Goal: Task Accomplishment & Management: Manage account settings

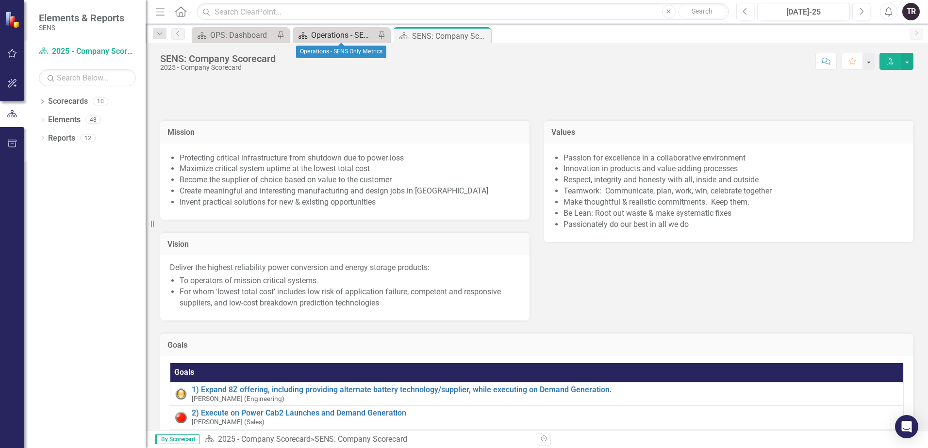
click at [327, 32] on div "Operations - SENS Only Metrics" at bounding box center [343, 35] width 64 height 12
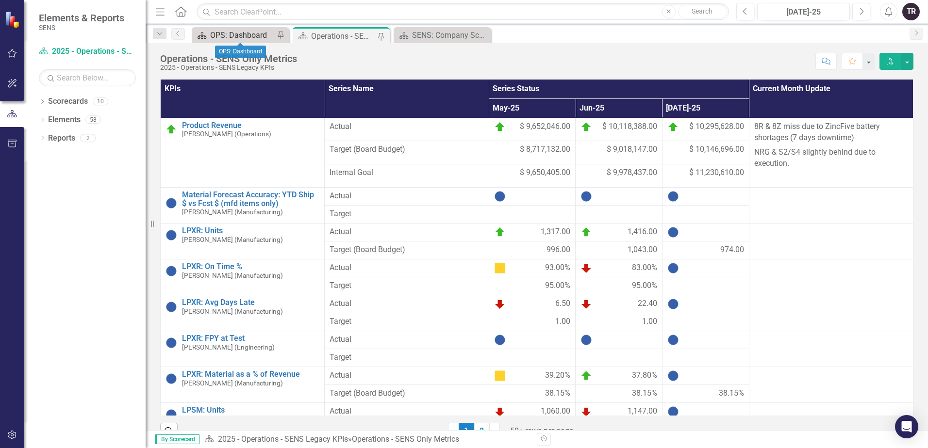
click at [253, 35] on div "OPS: Dashboard" at bounding box center [242, 35] width 64 height 12
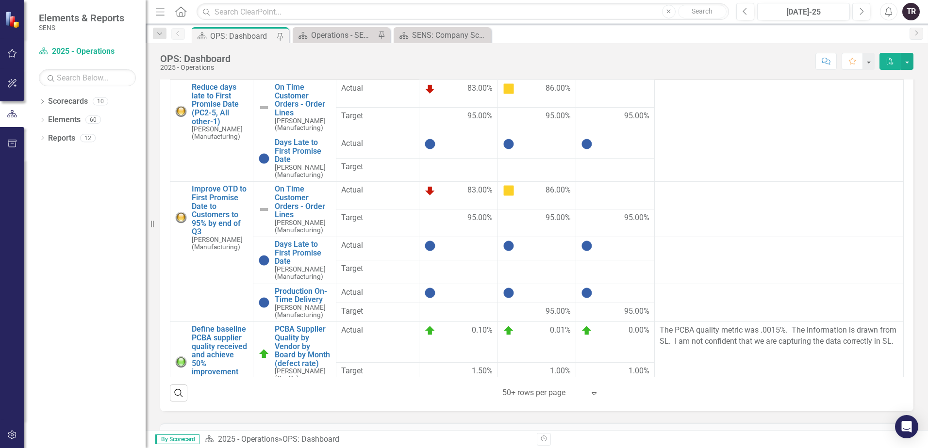
scroll to position [485, 0]
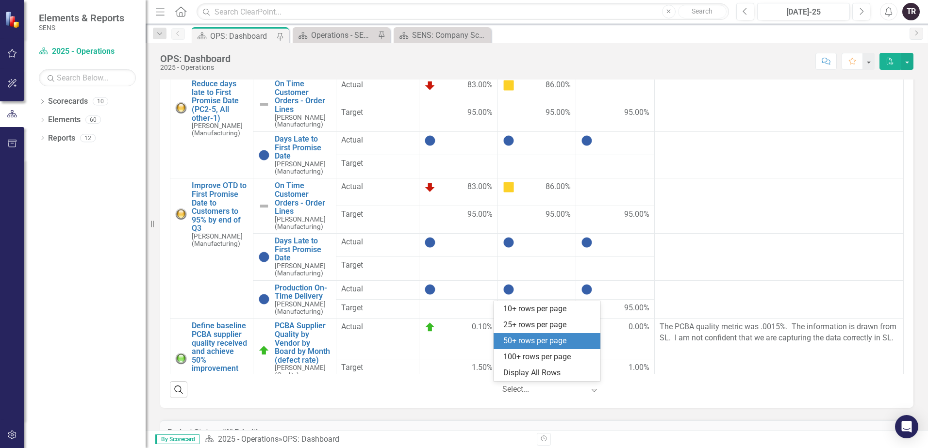
click at [593, 388] on icon "Expand" at bounding box center [594, 390] width 10 height 8
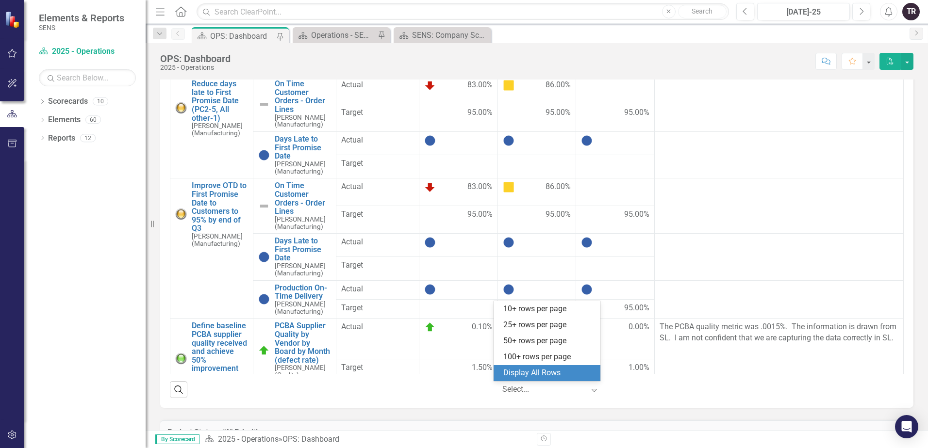
click at [553, 374] on div "Display All Rows" at bounding box center [548, 373] width 91 height 11
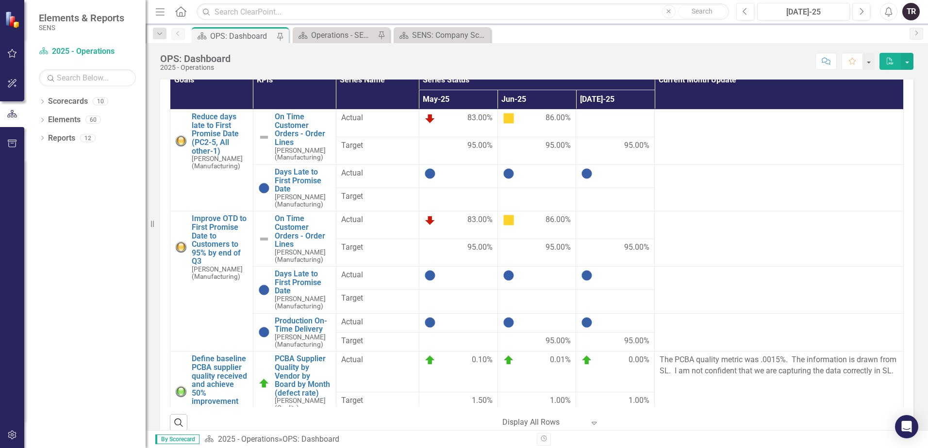
scroll to position [437, 0]
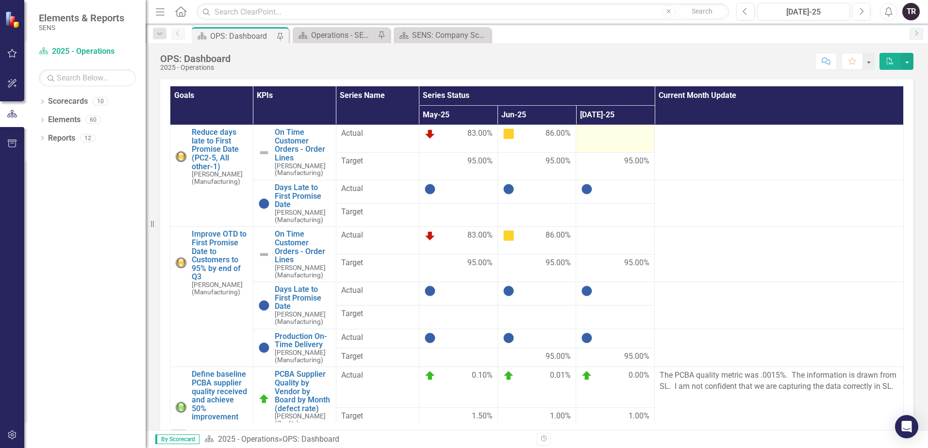
click at [605, 141] on td at bounding box center [615, 139] width 79 height 28
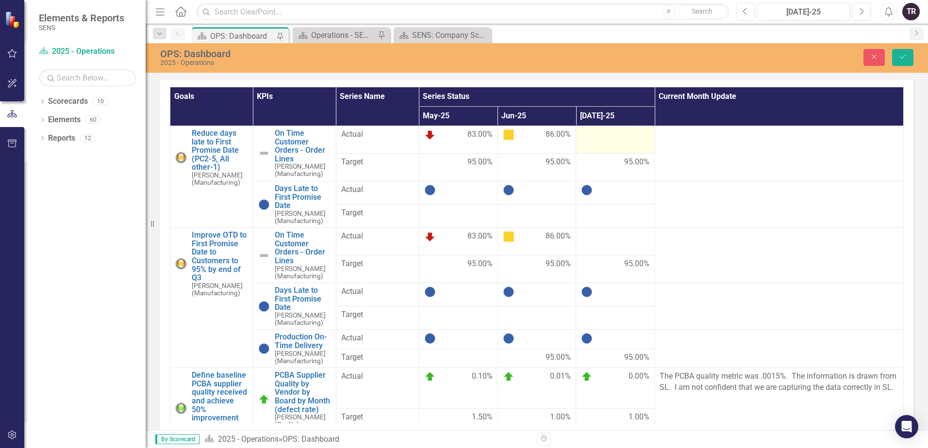
scroll to position [437, 0]
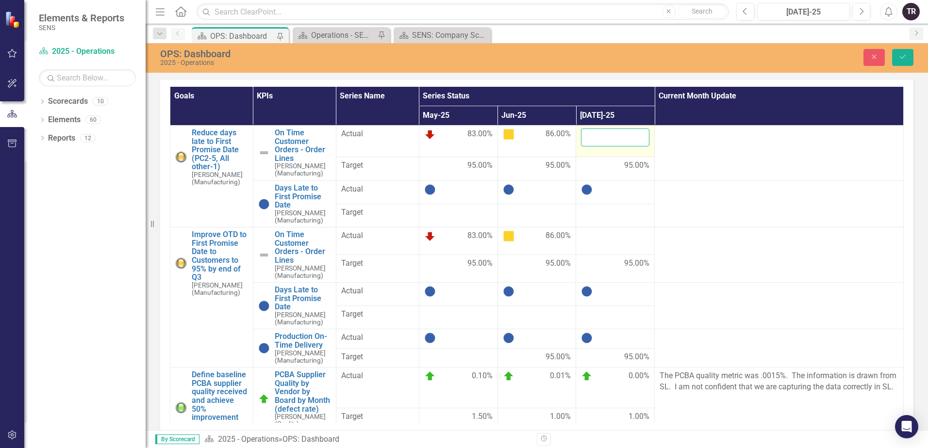
click at [603, 139] on input "number" at bounding box center [615, 138] width 68 height 18
type input "92"
click at [693, 49] on button "Save" at bounding box center [902, 57] width 21 height 17
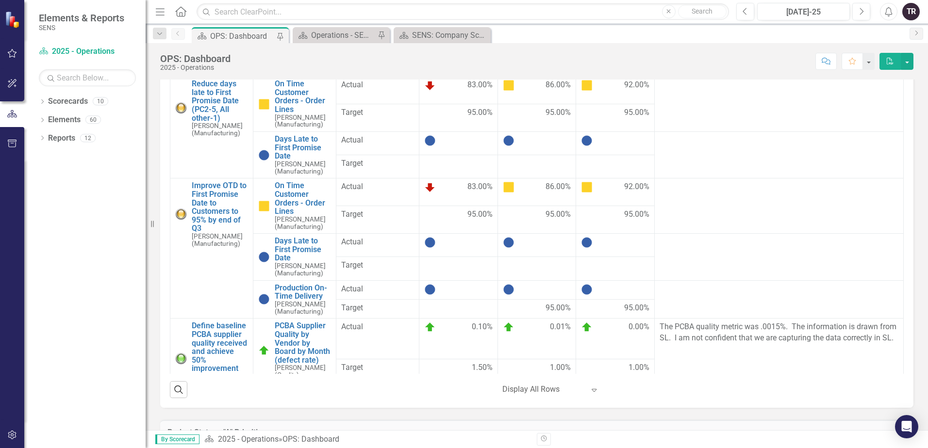
scroll to position [437, 0]
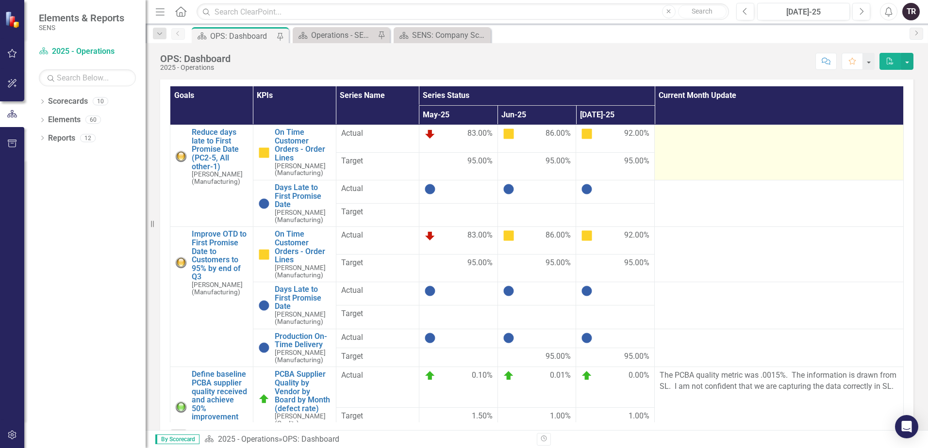
click at [693, 153] on td at bounding box center [778, 152] width 249 height 55
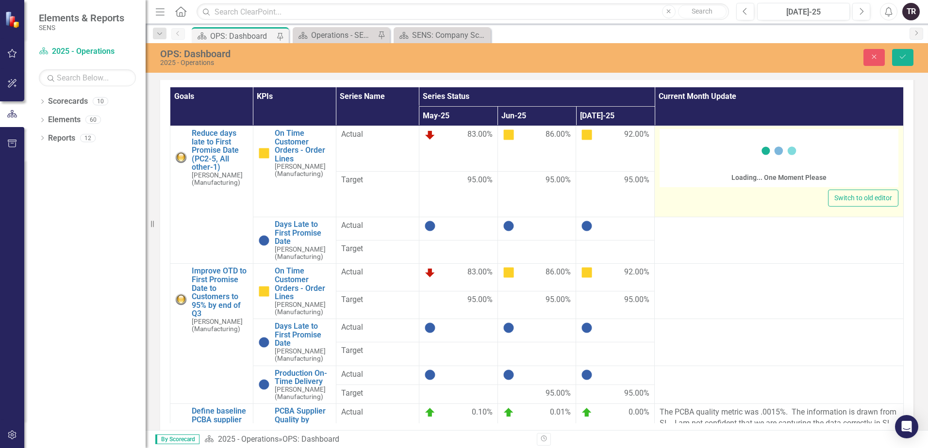
scroll to position [437, 0]
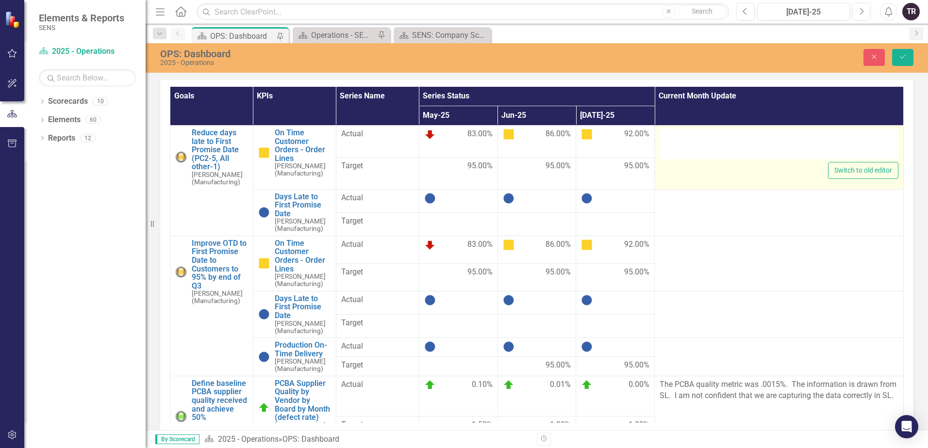
click at [693, 153] on div at bounding box center [778, 144] width 239 height 31
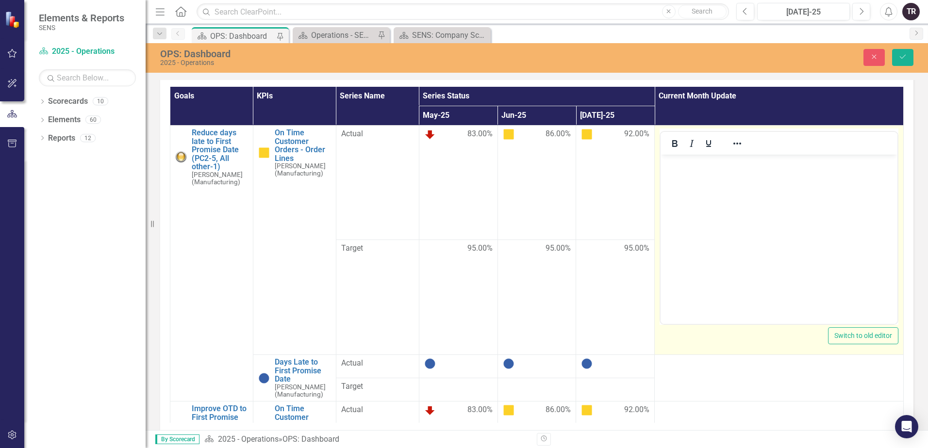
scroll to position [0, 0]
click at [693, 189] on body "Rich Text Area. Press ALT-0 for help." at bounding box center [778, 227] width 237 height 146
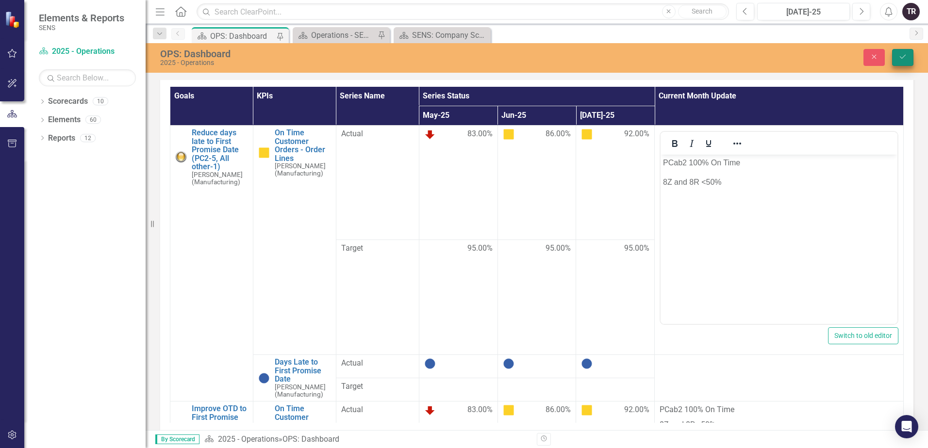
click at [693, 55] on icon "Save" at bounding box center [902, 56] width 9 height 7
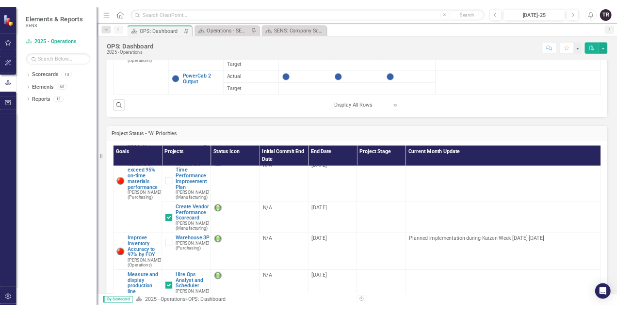
scroll to position [104, 0]
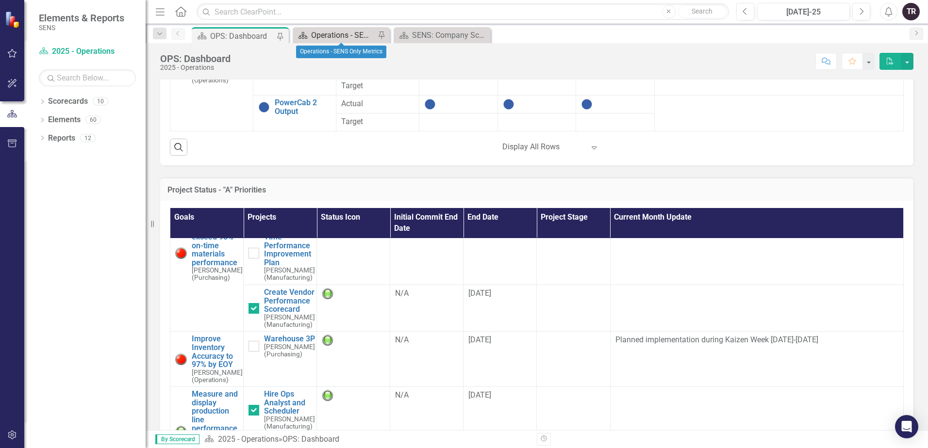
click at [328, 34] on div "Operations - SENS Only Metrics" at bounding box center [343, 35] width 64 height 12
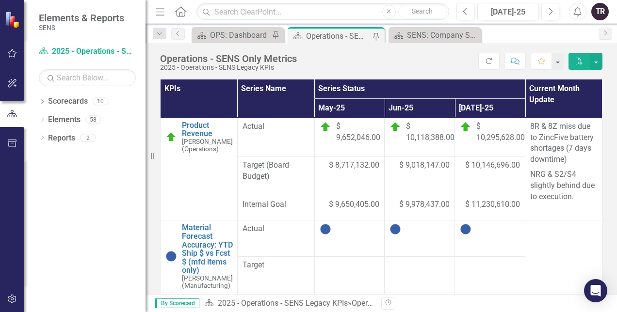
click at [160, 10] on icon "Menu" at bounding box center [160, 11] width 13 height 10
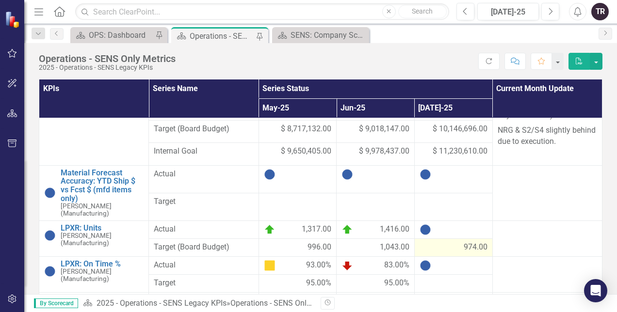
scroll to position [49, 0]
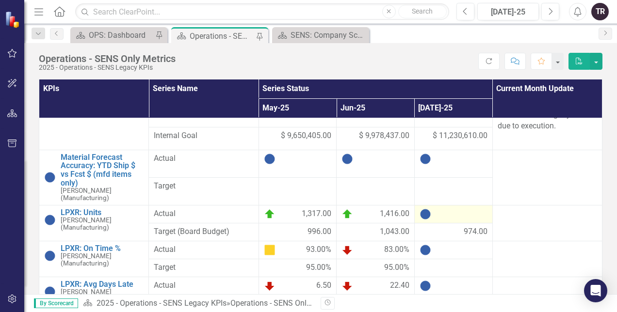
click at [450, 211] on div at bounding box center [454, 215] width 68 height 12
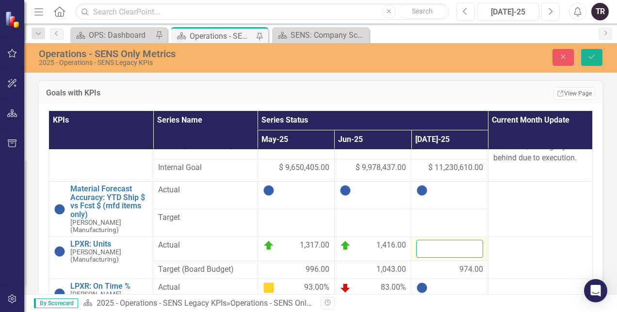
click at [428, 252] on input "number" at bounding box center [449, 249] width 66 height 18
type input "1025"
click button "Save" at bounding box center [591, 57] width 21 height 17
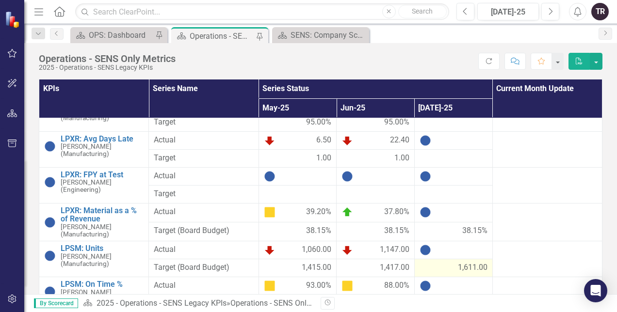
scroll to position [243, 0]
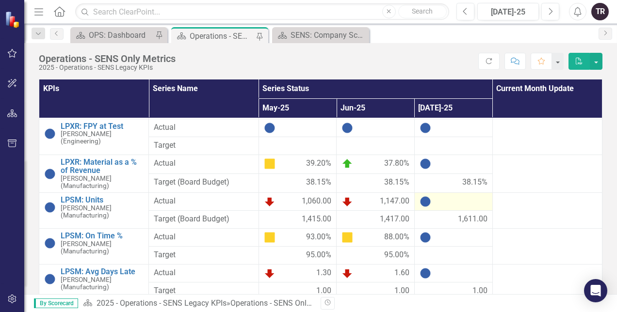
click at [444, 196] on div at bounding box center [454, 202] width 68 height 12
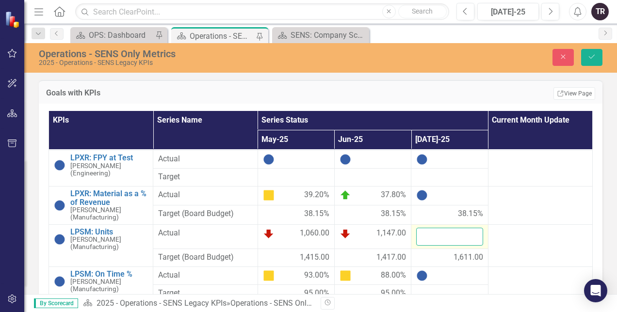
click at [439, 236] on input "number" at bounding box center [449, 237] width 66 height 18
type input "1094"
click at [581, 49] on button "Save" at bounding box center [591, 57] width 21 height 17
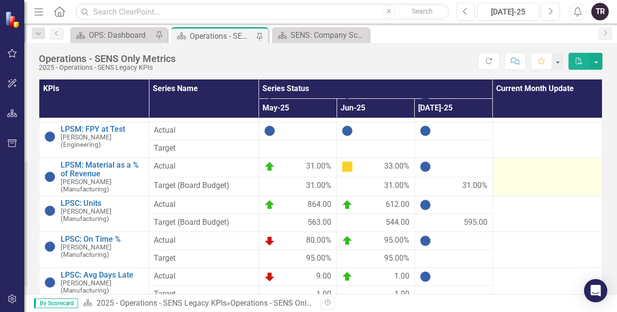
scroll to position [437, 0]
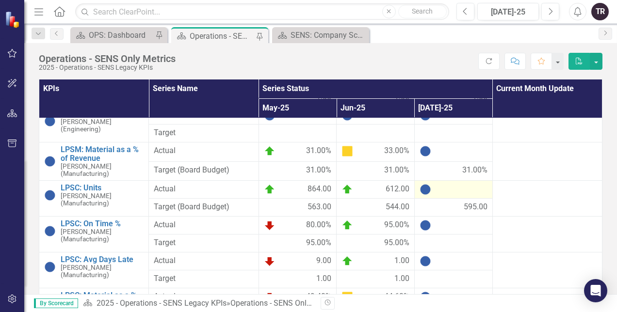
click at [448, 184] on div at bounding box center [454, 190] width 68 height 12
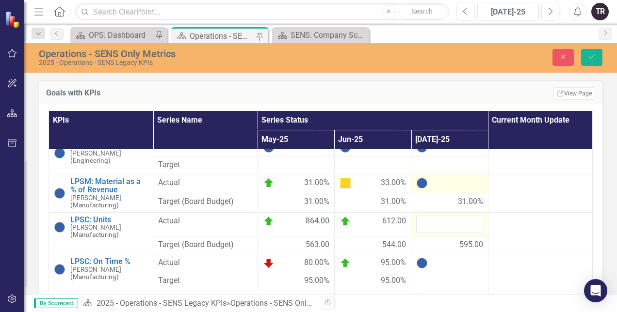
scroll to position [485, 0]
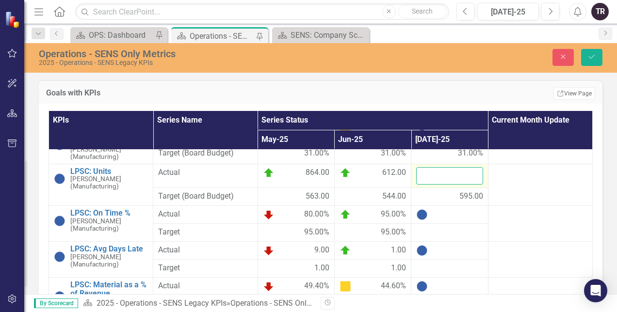
click at [441, 177] on input "number" at bounding box center [449, 176] width 66 height 18
type input "1333"
click at [581, 49] on button "Save" at bounding box center [591, 57] width 21 height 17
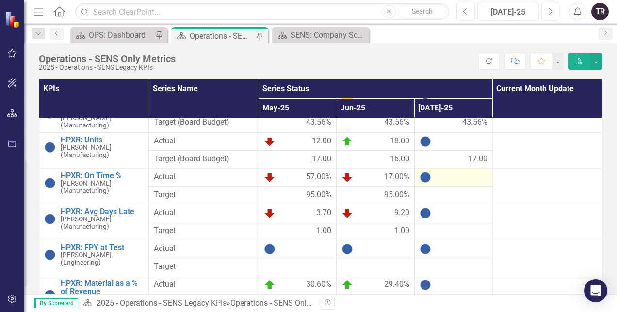
scroll to position [582, 0]
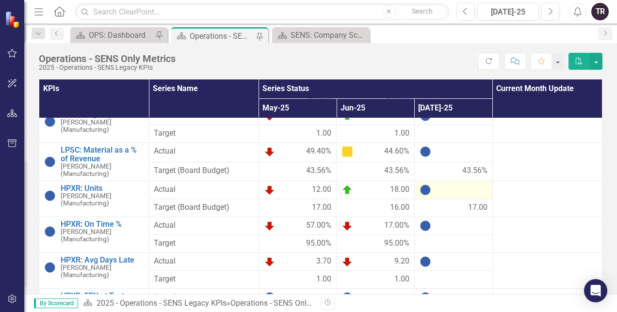
click at [449, 184] on div at bounding box center [454, 190] width 68 height 12
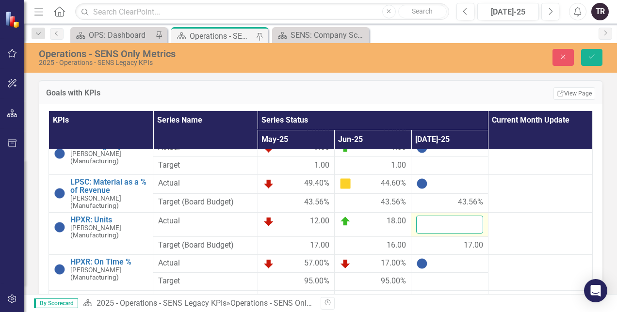
click at [440, 224] on input "number" at bounding box center [449, 225] width 66 height 18
type input "18"
click at [581, 49] on button "Save" at bounding box center [591, 57] width 21 height 17
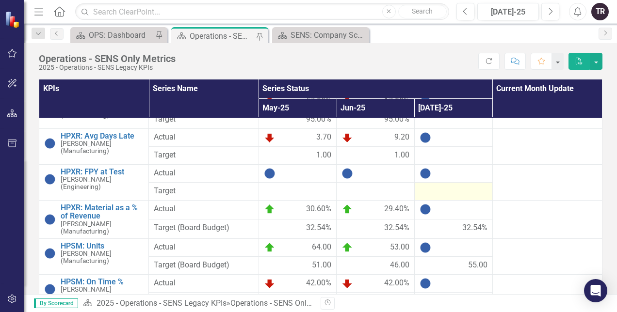
scroll to position [728, 0]
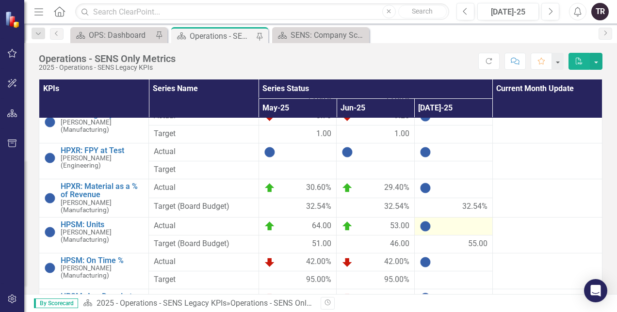
click at [450, 221] on div at bounding box center [454, 227] width 68 height 12
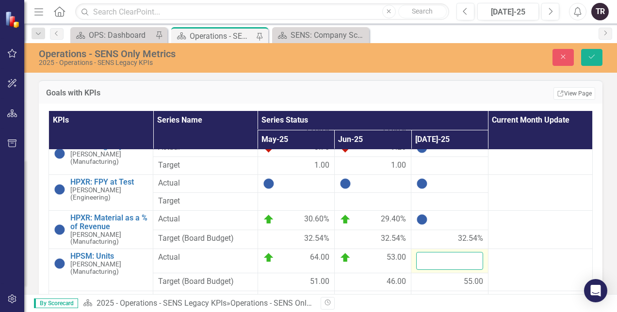
click at [437, 259] on input "number" at bounding box center [449, 261] width 66 height 18
type input "39"
click button "Save" at bounding box center [591, 57] width 21 height 17
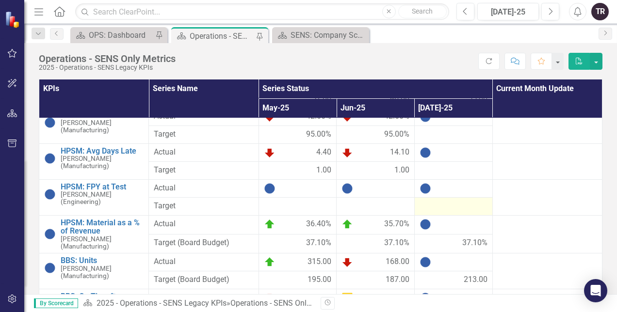
scroll to position [922, 0]
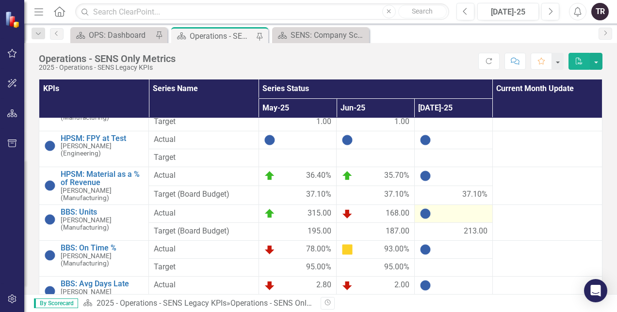
click at [451, 208] on div at bounding box center [454, 214] width 68 height 12
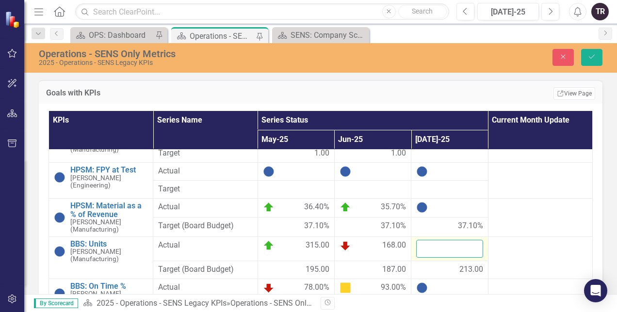
click at [434, 247] on input "number" at bounding box center [449, 249] width 66 height 18
type input "269"
click at [581, 49] on button "Save" at bounding box center [591, 57] width 21 height 17
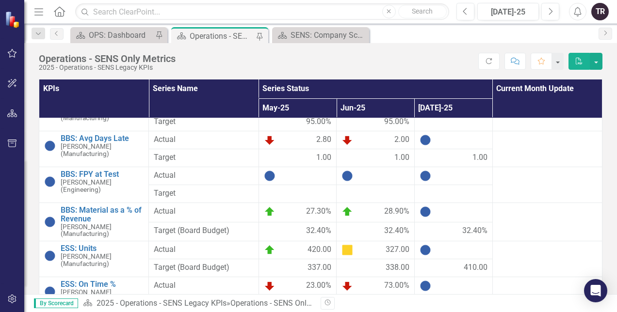
scroll to position [1116, 0]
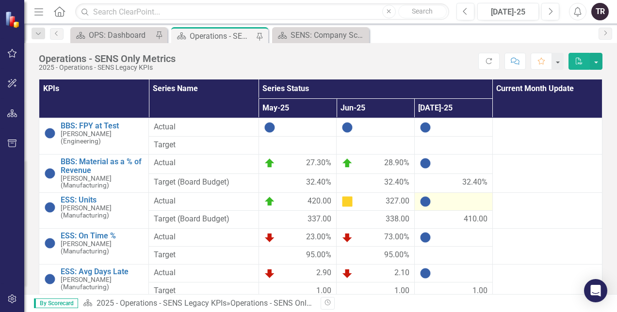
click at [446, 196] on div at bounding box center [454, 202] width 68 height 12
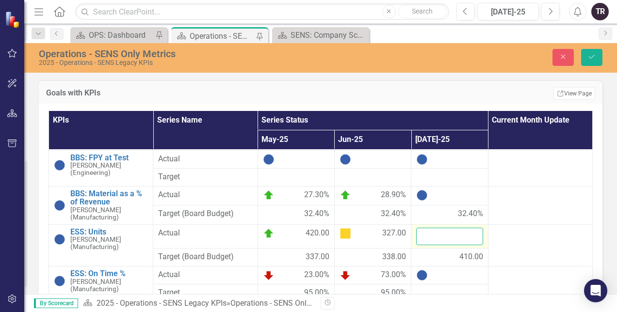
click at [438, 238] on input "number" at bounding box center [449, 237] width 66 height 18
type input "439"
click at [581, 49] on button "Save" at bounding box center [591, 57] width 21 height 17
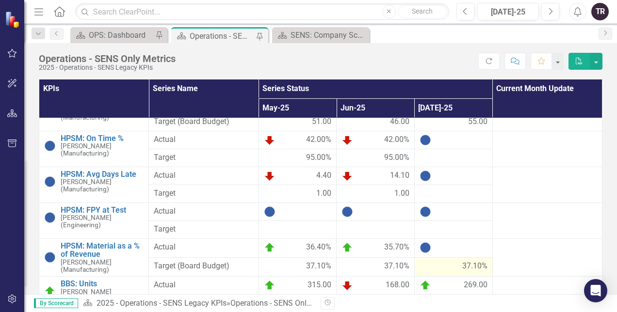
scroll to position [873, 0]
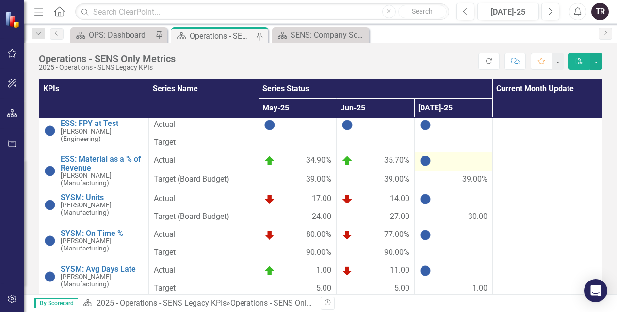
scroll to position [1310, 0]
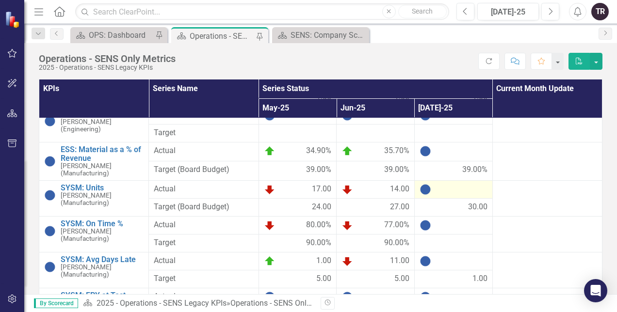
click at [449, 184] on div at bounding box center [454, 190] width 68 height 12
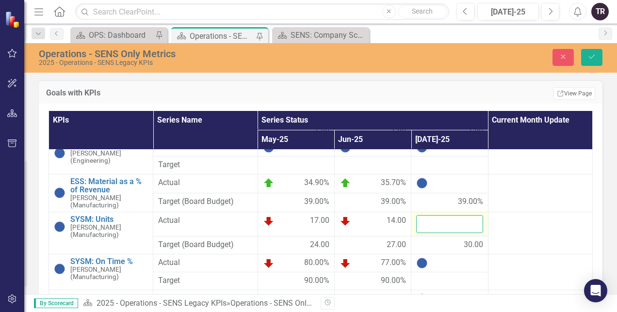
click at [435, 222] on input "number" at bounding box center [449, 224] width 66 height 18
type input "16"
click button "Save" at bounding box center [591, 57] width 21 height 17
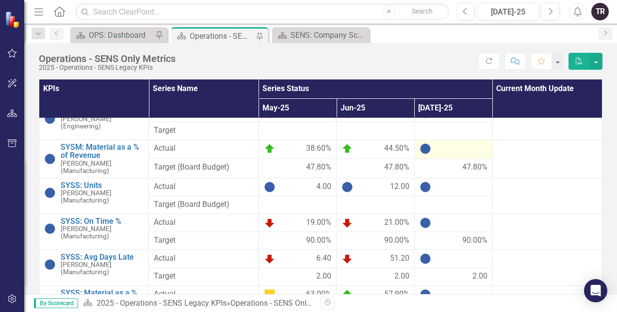
scroll to position [1504, 0]
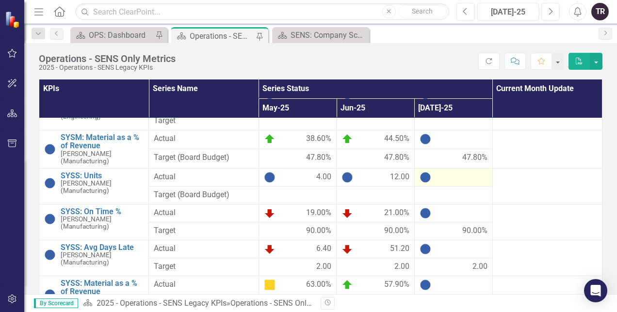
click at [450, 172] on div at bounding box center [454, 178] width 68 height 12
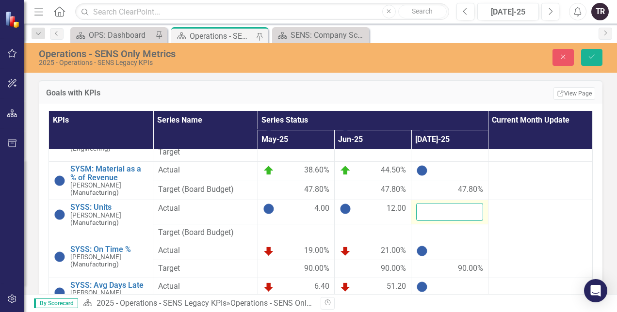
click at [443, 212] on input "number" at bounding box center [449, 212] width 66 height 18
type input "11"
click at [581, 49] on button "Save" at bounding box center [591, 57] width 21 height 17
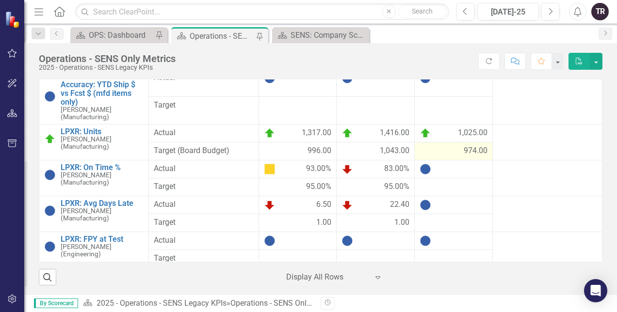
scroll to position [97, 0]
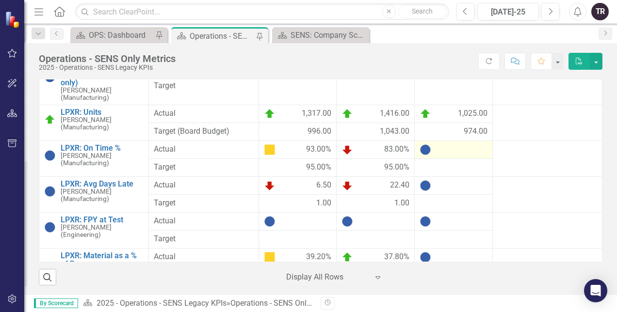
click at [446, 144] on div at bounding box center [454, 150] width 68 height 12
click at [449, 144] on div at bounding box center [454, 150] width 68 height 12
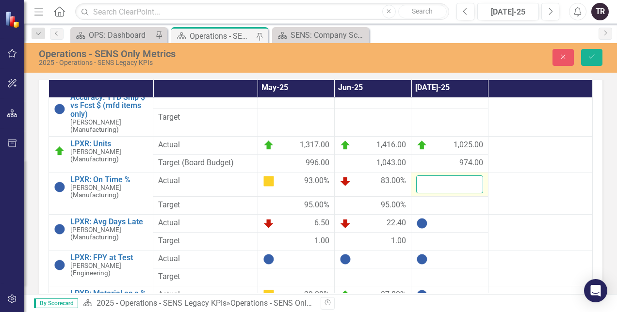
click at [446, 184] on input "number" at bounding box center [449, 185] width 66 height 18
type input "90"
click at [436, 205] on div at bounding box center [449, 206] width 66 height 12
click at [437, 205] on div at bounding box center [449, 206] width 66 height 12
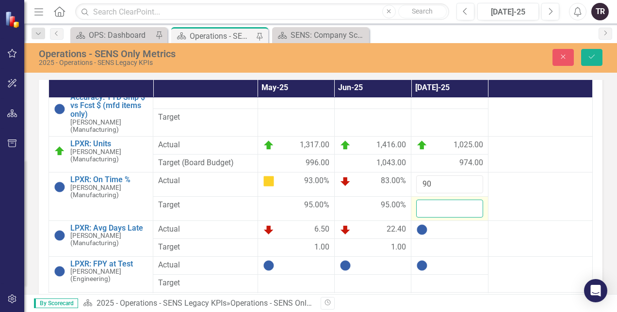
click at [437, 206] on input "number" at bounding box center [449, 209] width 66 height 18
type input "95"
click at [593, 48] on div "Operations - SENS Only Metrics 2025 - Operations - SENS Legacy KPIs Close Save" at bounding box center [320, 57] width 593 height 18
click at [593, 57] on icon "Save" at bounding box center [592, 56] width 9 height 7
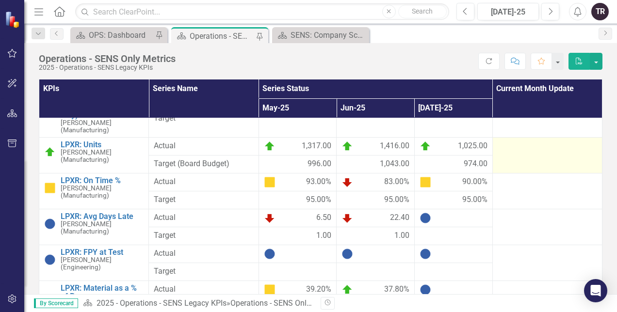
scroll to position [146, 0]
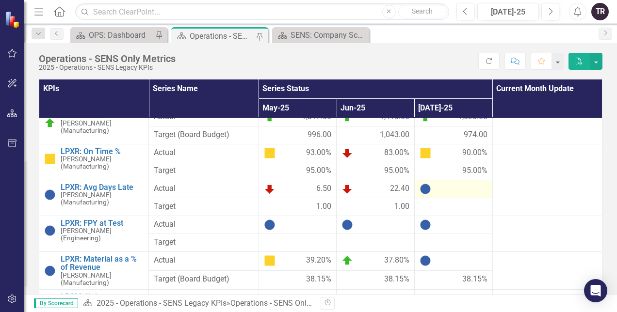
click at [449, 183] on div at bounding box center [454, 189] width 68 height 12
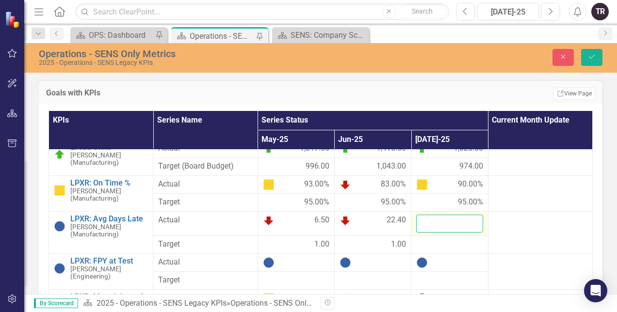
click at [439, 228] on input "number" at bounding box center [449, 224] width 66 height 18
type input "7"
click at [439, 243] on div at bounding box center [449, 245] width 66 height 12
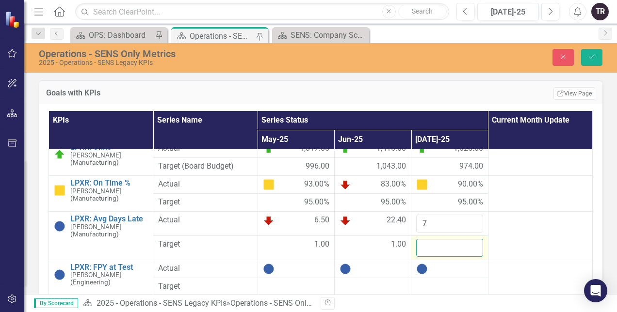
click at [435, 247] on input "number" at bounding box center [449, 248] width 66 height 18
type input "1"
click at [592, 58] on icon "Save" at bounding box center [592, 56] width 9 height 7
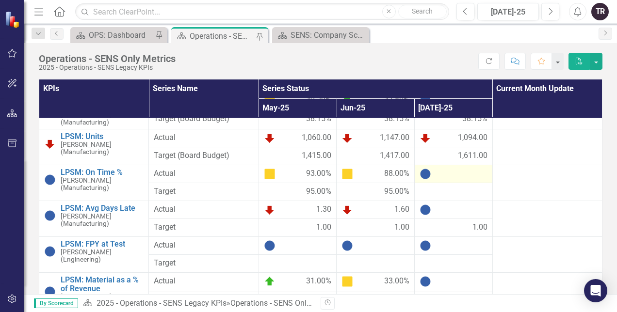
scroll to position [291, 0]
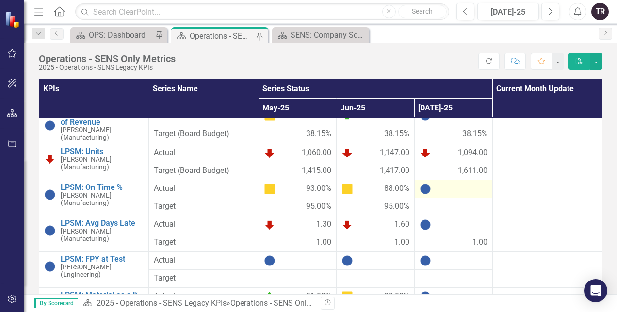
click at [447, 183] on div at bounding box center [454, 189] width 68 height 12
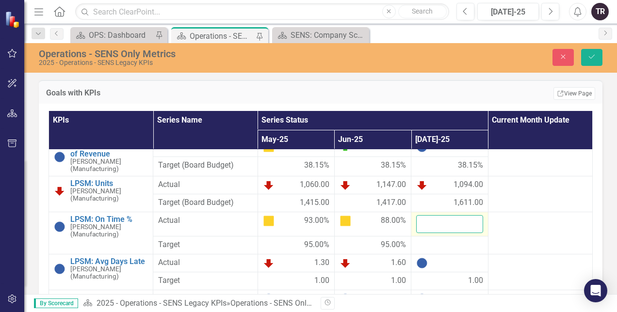
click at [440, 222] on input "number" at bounding box center [449, 224] width 66 height 18
type input "97"
click at [432, 244] on div at bounding box center [449, 246] width 66 height 12
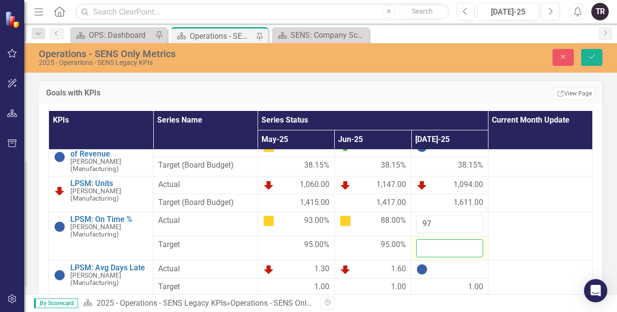
click at [433, 245] on input "number" at bounding box center [449, 249] width 66 height 18
type input "95"
click at [591, 57] on icon "Save" at bounding box center [592, 56] width 9 height 7
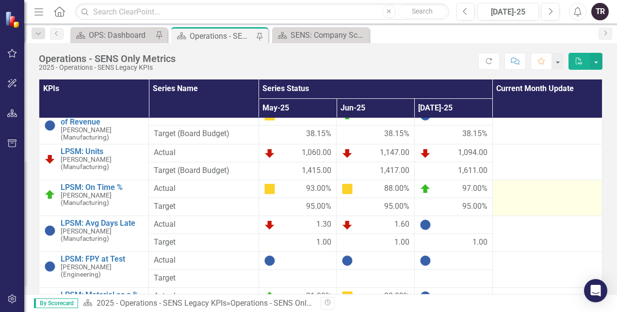
scroll to position [340, 0]
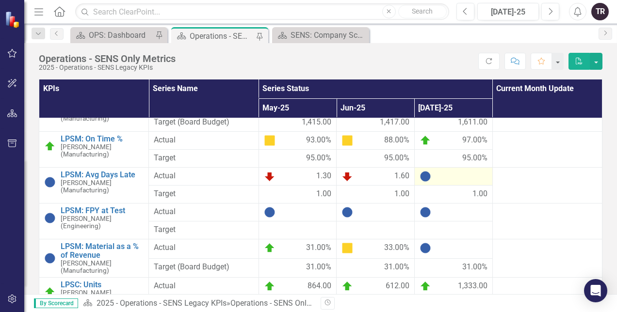
click at [454, 171] on div at bounding box center [454, 177] width 68 height 12
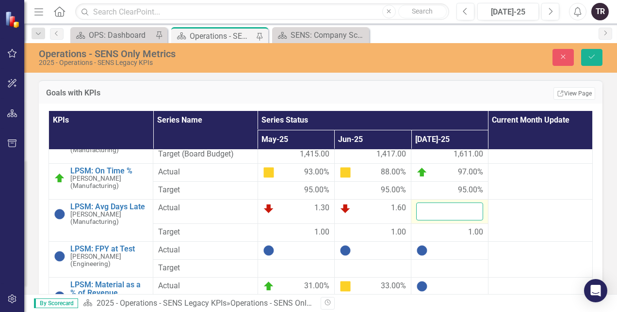
click at [442, 209] on input "number" at bounding box center [449, 212] width 66 height 18
type input "1.6"
click button "Save" at bounding box center [591, 57] width 21 height 17
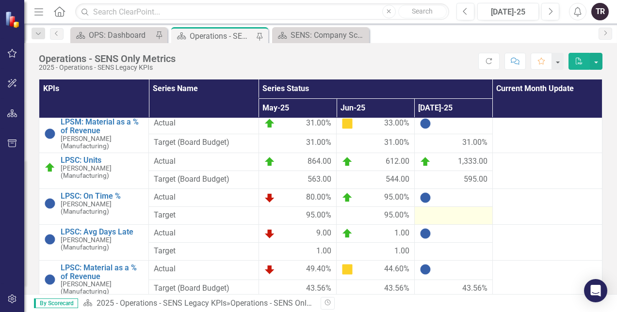
scroll to position [485, 0]
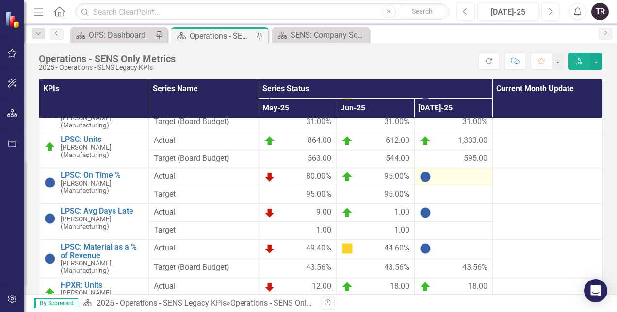
click at [444, 171] on div at bounding box center [454, 177] width 68 height 12
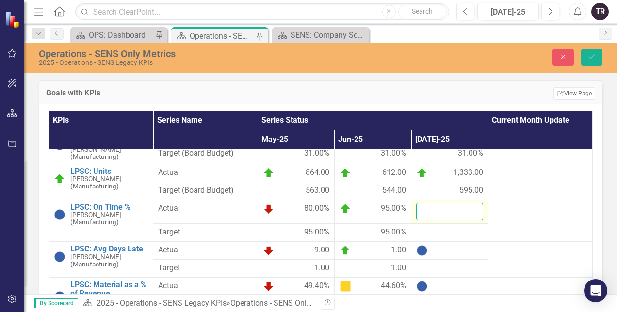
click at [435, 209] on input "number" at bounding box center [449, 212] width 66 height 18
type input "72"
click at [438, 233] on div at bounding box center [449, 233] width 66 height 12
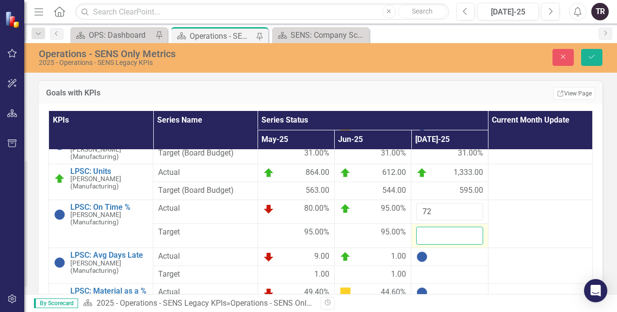
click at [437, 234] on input "number" at bounding box center [449, 236] width 66 height 18
type input "95"
click at [443, 258] on div at bounding box center [449, 257] width 66 height 12
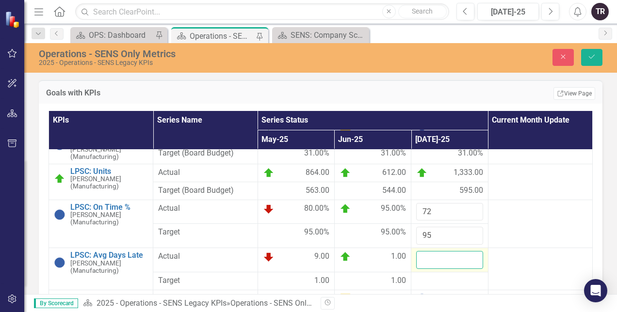
click at [442, 261] on input "number" at bounding box center [449, 260] width 66 height 18
type input "9"
click at [442, 281] on div at bounding box center [449, 282] width 66 height 12
click at [439, 281] on input "number" at bounding box center [449, 285] width 66 height 18
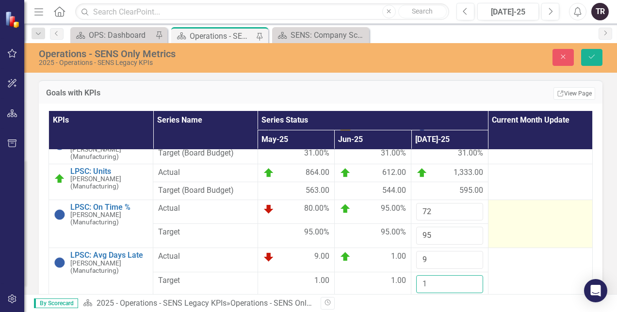
type input "1"
click at [506, 222] on td at bounding box center [540, 224] width 104 height 49
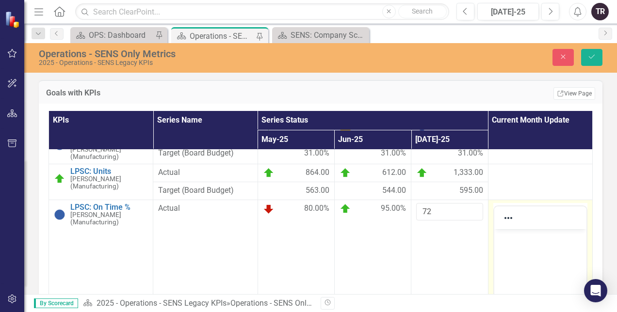
scroll to position [0, 0]
click at [512, 244] on body "Rich Text Area. Press ALT-0 for help." at bounding box center [540, 302] width 92 height 146
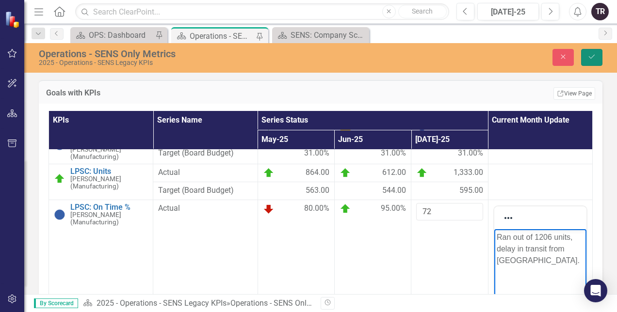
drag, startPoint x: 595, startPoint y: 54, endPoint x: 584, endPoint y: 79, distance: 26.9
click at [595, 54] on icon "Save" at bounding box center [592, 56] width 9 height 7
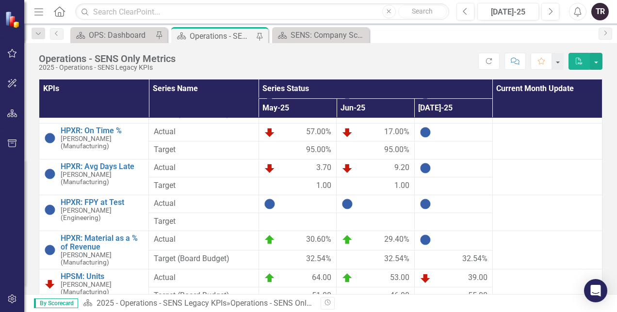
scroll to position [631, 0]
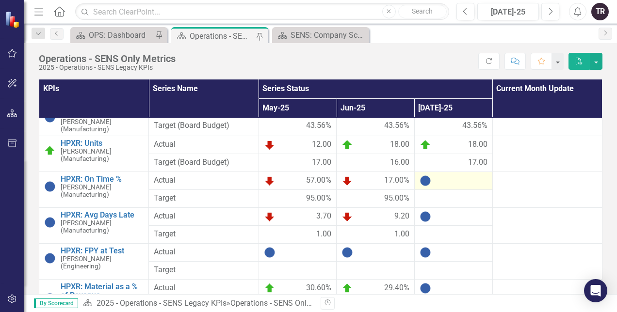
click at [435, 175] on div at bounding box center [454, 181] width 68 height 12
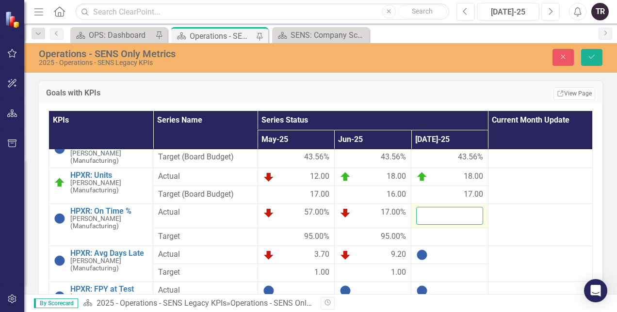
click at [433, 213] on input "number" at bounding box center [449, 216] width 66 height 18
type input "47"
click at [431, 231] on div at bounding box center [449, 237] width 66 height 12
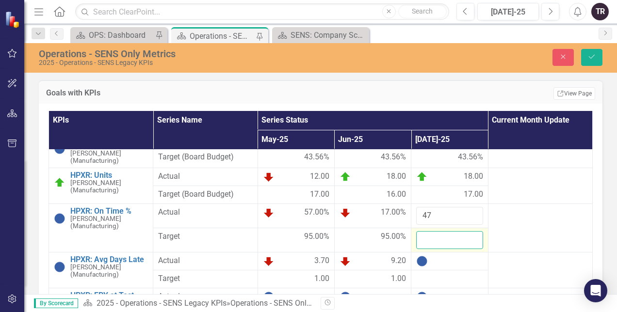
click at [431, 240] on input "number" at bounding box center [449, 240] width 66 height 18
type input "95"
click at [431, 260] on div at bounding box center [449, 262] width 66 height 12
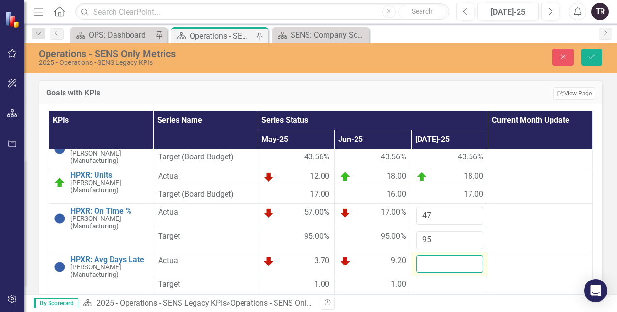
click at [435, 261] on input "number" at bounding box center [449, 265] width 66 height 18
type input "39"
click at [435, 282] on div at bounding box center [449, 285] width 66 height 12
click at [431, 285] on input "number" at bounding box center [449, 288] width 66 height 18
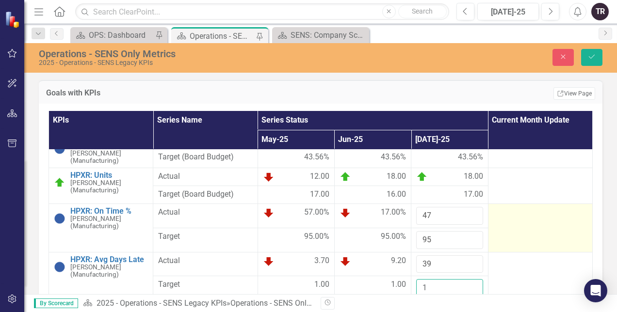
type input "1"
click at [497, 228] on td at bounding box center [540, 228] width 104 height 49
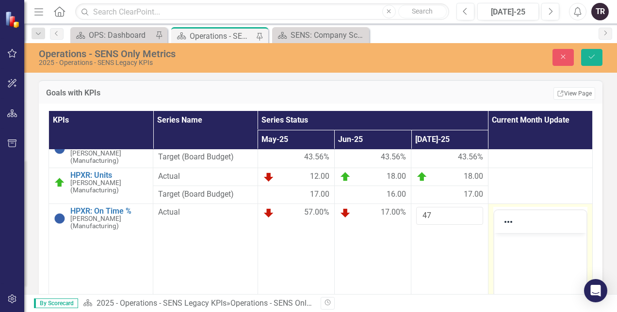
scroll to position [0, 0]
click at [513, 248] on body "Rich Text Area. Press ALT-0 for help." at bounding box center [540, 306] width 92 height 146
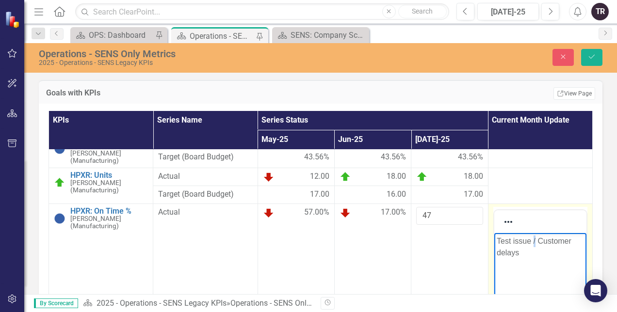
click at [534, 241] on p "Test issue / Customer delays" at bounding box center [539, 246] width 87 height 23
click at [562, 254] on p "Test issue and Customer delays" at bounding box center [539, 246] width 87 height 23
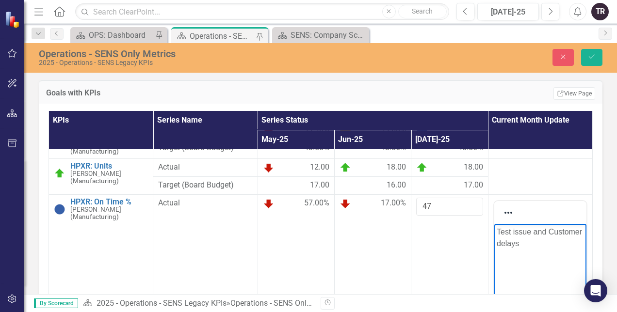
scroll to position [631, 0]
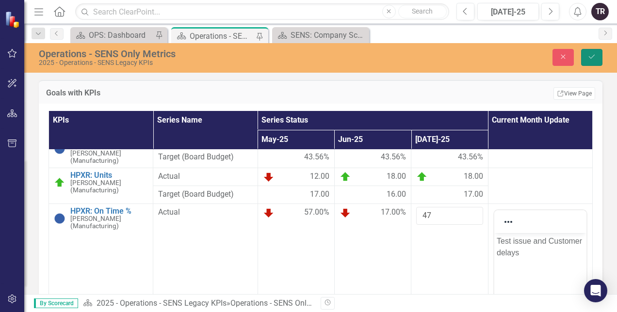
click at [593, 59] on icon "Save" at bounding box center [592, 56] width 9 height 7
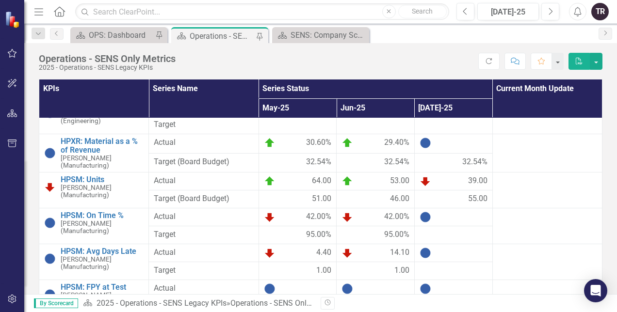
scroll to position [825, 0]
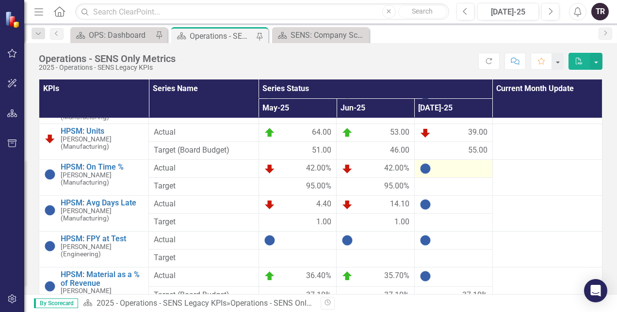
click at [450, 163] on div at bounding box center [454, 169] width 68 height 12
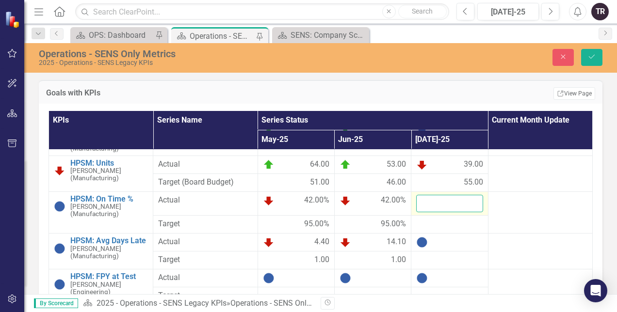
click at [432, 201] on input "number" at bounding box center [449, 204] width 66 height 18
type input "67"
click at [432, 224] on div at bounding box center [449, 225] width 66 height 12
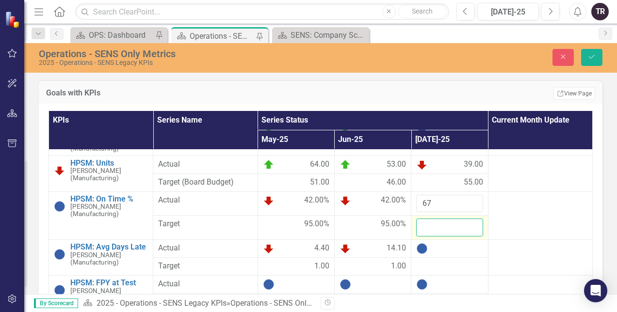
click at [434, 224] on input "number" at bounding box center [449, 228] width 66 height 18
type input "95"
click at [439, 250] on div at bounding box center [449, 249] width 66 height 12
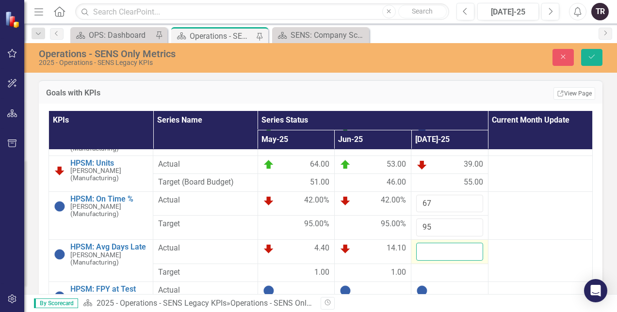
click at [437, 250] on input "number" at bounding box center [449, 252] width 66 height 18
type input "6"
click at [441, 267] on div at bounding box center [449, 273] width 66 height 12
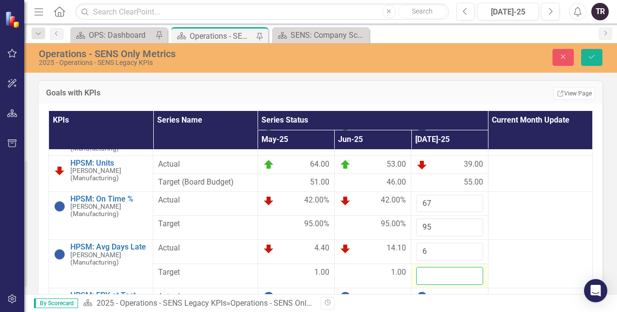
click at [441, 270] on input "number" at bounding box center [449, 276] width 66 height 18
type input "1"
click at [592, 55] on icon "Save" at bounding box center [592, 56] width 9 height 7
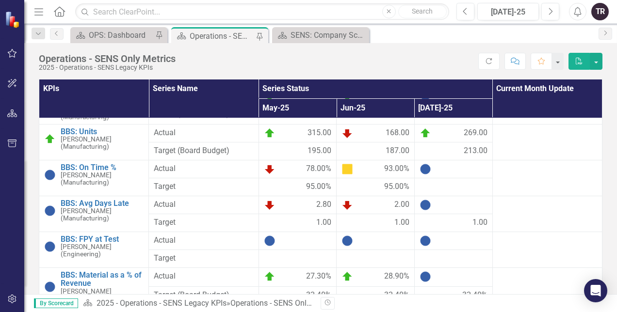
scroll to position [1019, 0]
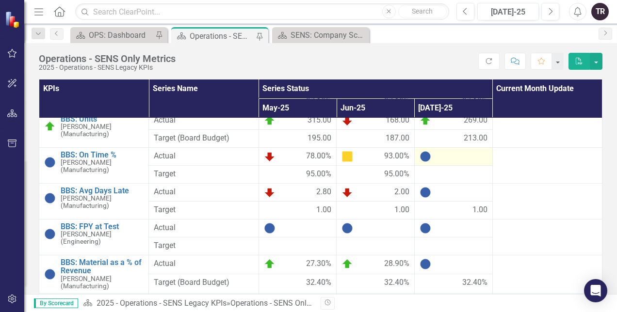
click at [442, 151] on div at bounding box center [454, 157] width 68 height 12
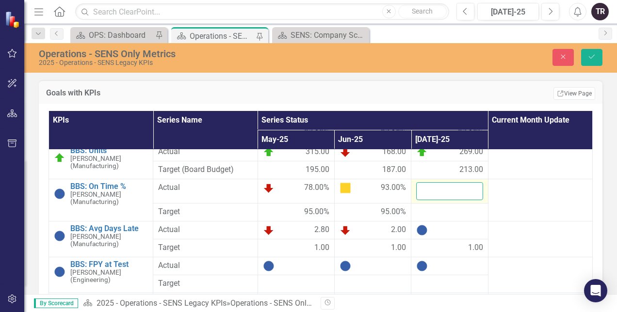
click at [433, 193] on input "number" at bounding box center [449, 191] width 66 height 18
type input "97"
click at [435, 214] on div at bounding box center [449, 213] width 66 height 12
click at [435, 215] on div at bounding box center [449, 213] width 66 height 12
click at [435, 214] on div at bounding box center [449, 213] width 66 height 12
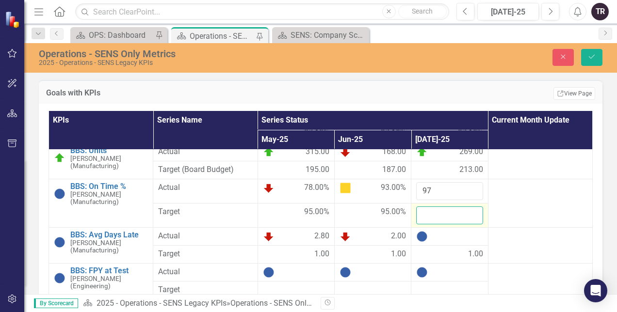
click at [433, 218] on input "number" at bounding box center [449, 216] width 66 height 18
type input "95"
click at [440, 237] on div at bounding box center [449, 237] width 66 height 12
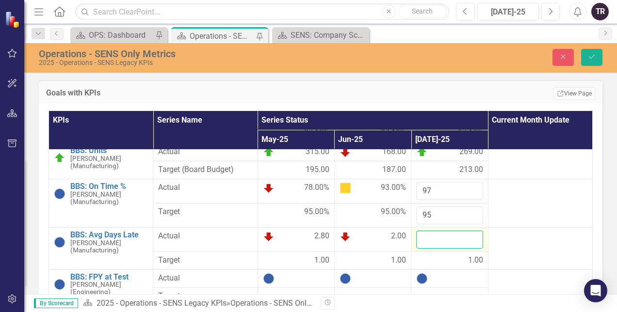
click at [441, 244] on input "number" at bounding box center [449, 240] width 66 height 18
type input "2"
click at [588, 56] on icon "Save" at bounding box center [592, 56] width 9 height 7
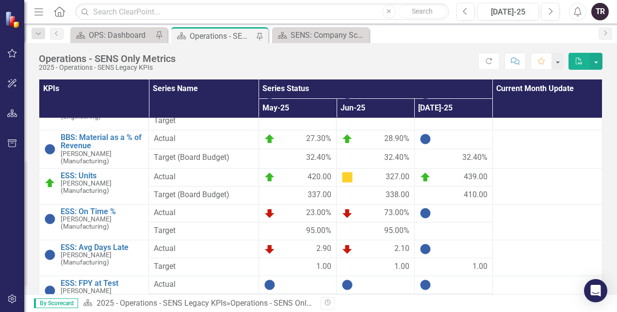
scroll to position [1164, 0]
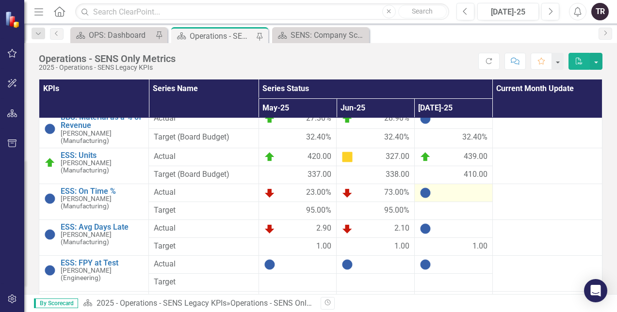
click at [440, 187] on div at bounding box center [454, 193] width 68 height 12
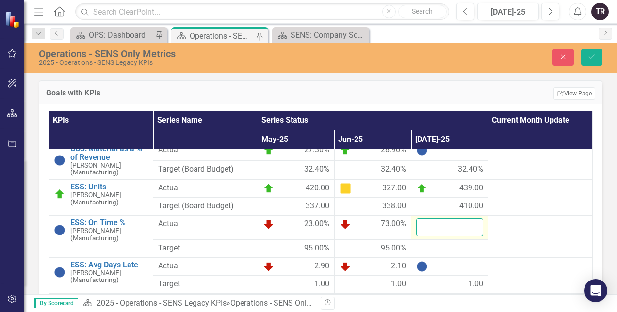
click at [436, 231] on input "number" at bounding box center [449, 228] width 66 height 18
type input "33"
click at [439, 248] on div at bounding box center [449, 249] width 66 height 12
click at [440, 248] on div at bounding box center [449, 249] width 66 height 12
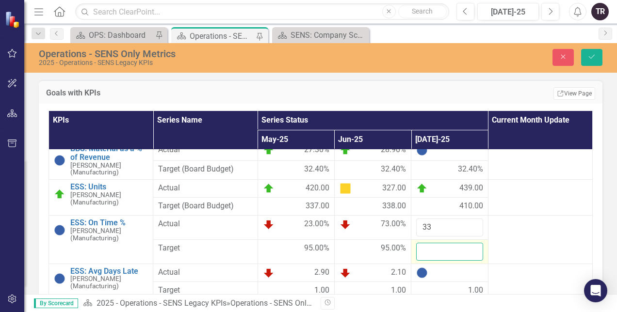
click at [437, 254] on input "number" at bounding box center [449, 252] width 66 height 18
type input "95"
click at [440, 274] on div at bounding box center [449, 273] width 66 height 12
click at [441, 274] on div at bounding box center [449, 273] width 66 height 12
click at [440, 278] on input "number" at bounding box center [449, 276] width 66 height 18
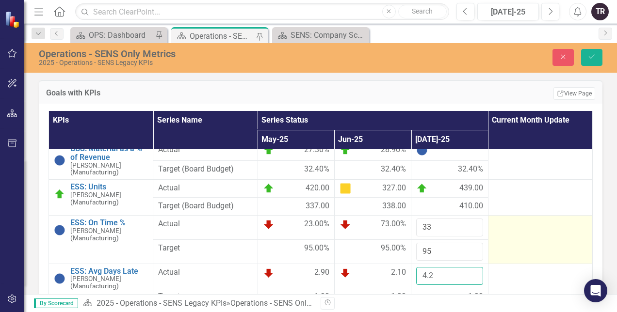
type input "4.2"
click at [503, 237] on td at bounding box center [540, 240] width 104 height 49
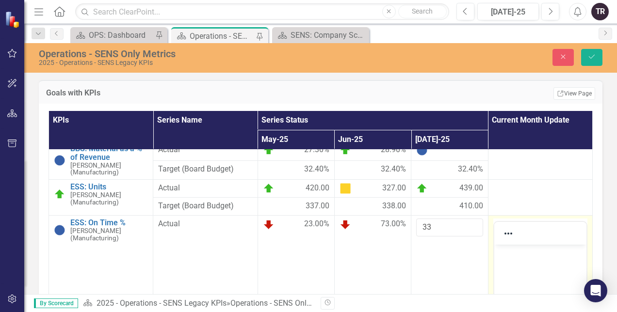
scroll to position [0, 0]
click at [518, 268] on body "Rich Text Area. Press ALT-0 for help." at bounding box center [540, 318] width 92 height 146
drag, startPoint x: 592, startPoint y: 60, endPoint x: 590, endPoint y: 84, distance: 23.9
click at [592, 60] on button "Save" at bounding box center [591, 57] width 21 height 17
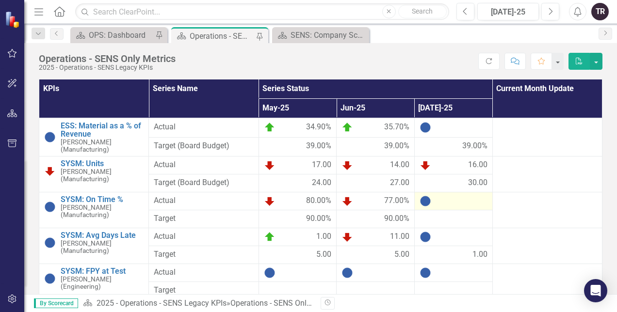
scroll to position [1358, 0]
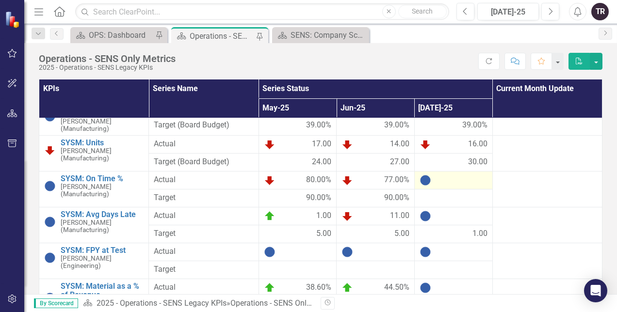
click at [441, 175] on div at bounding box center [454, 181] width 68 height 12
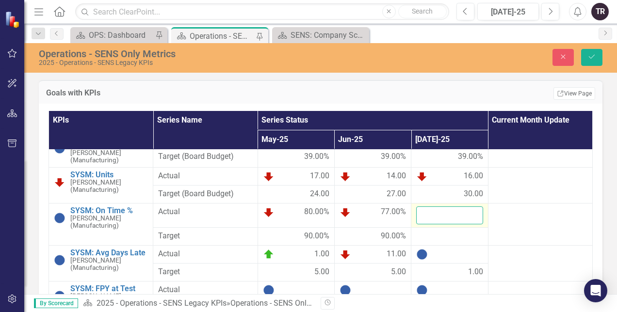
click at [434, 215] on input "number" at bounding box center [449, 216] width 66 height 18
type input "69"
click at [425, 239] on div at bounding box center [449, 237] width 66 height 12
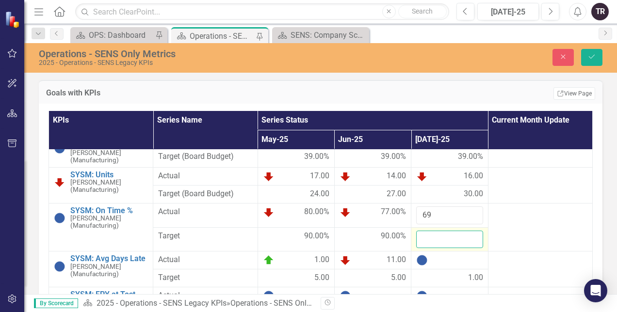
click at [428, 237] on input "number" at bounding box center [449, 240] width 66 height 18
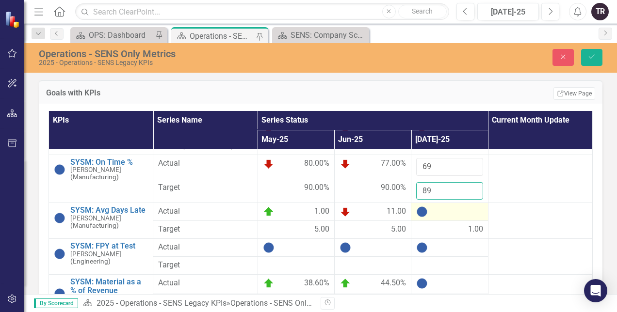
type input "89"
click at [439, 212] on div at bounding box center [449, 212] width 66 height 12
click at [440, 212] on div at bounding box center [449, 212] width 66 height 12
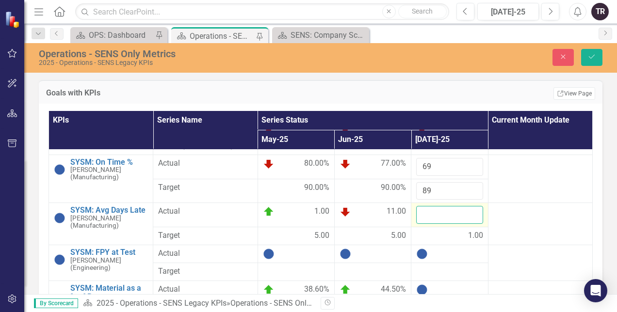
click at [438, 215] on input "number" at bounding box center [449, 215] width 66 height 18
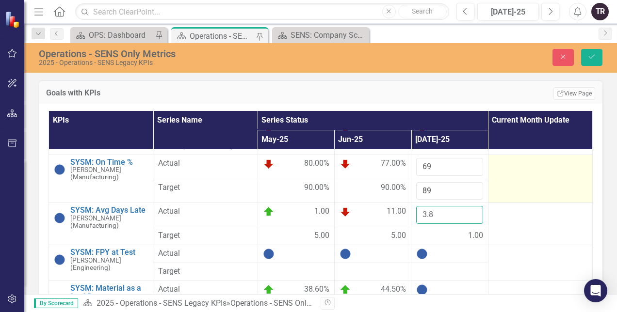
type input "3.8"
click at [519, 186] on td at bounding box center [540, 179] width 104 height 49
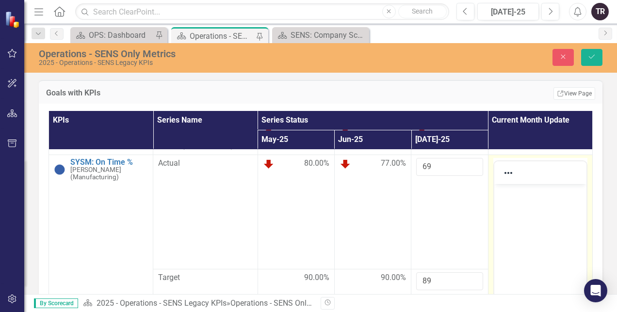
scroll to position [0, 0]
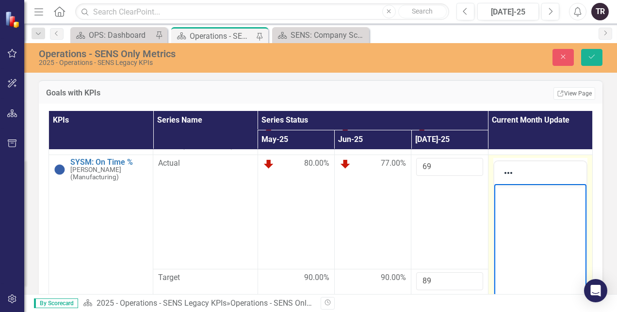
click at [519, 223] on body "Rich Text Area. Press ALT-0 for help." at bounding box center [540, 257] width 92 height 146
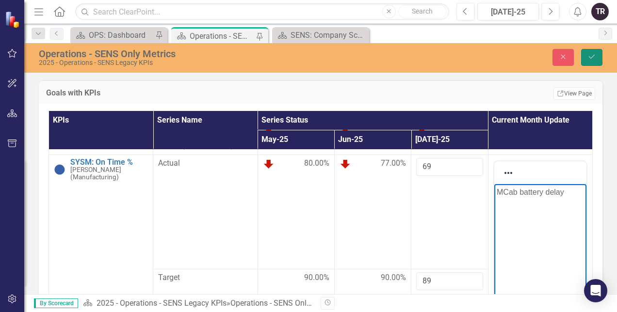
drag, startPoint x: 588, startPoint y: 57, endPoint x: 561, endPoint y: 108, distance: 56.9
click at [588, 57] on icon "Save" at bounding box center [592, 56] width 9 height 7
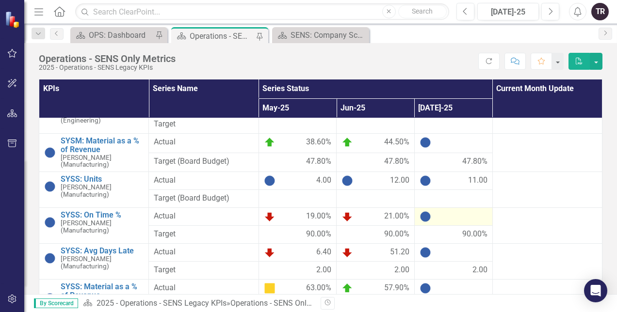
scroll to position [1553, 0]
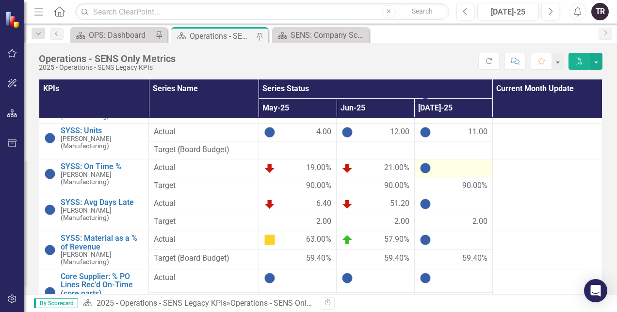
click at [442, 163] on div at bounding box center [454, 169] width 68 height 12
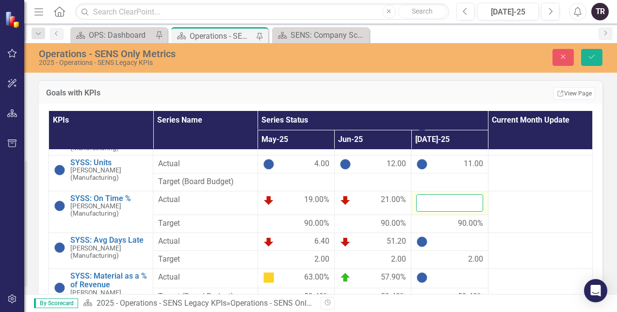
click at [441, 208] on input "number" at bounding box center [449, 204] width 66 height 18
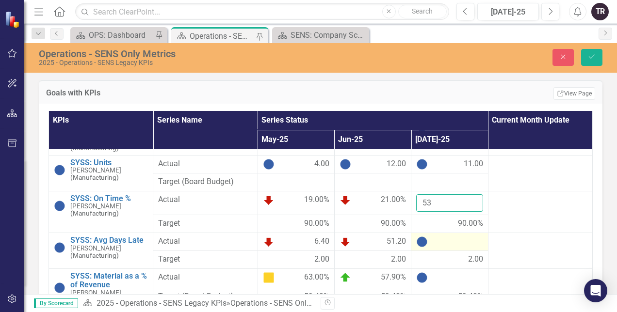
type input "53"
click at [437, 243] on div at bounding box center [449, 242] width 66 height 12
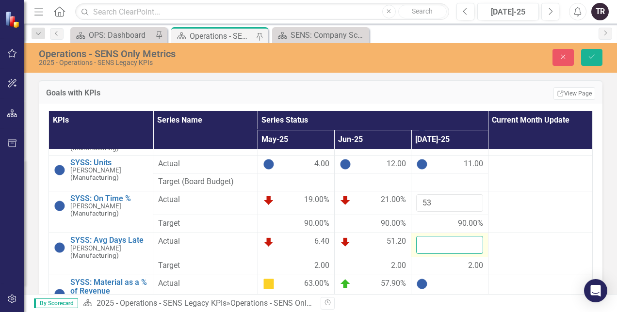
click at [439, 245] on input "number" at bounding box center [449, 245] width 66 height 18
type input "9.6"
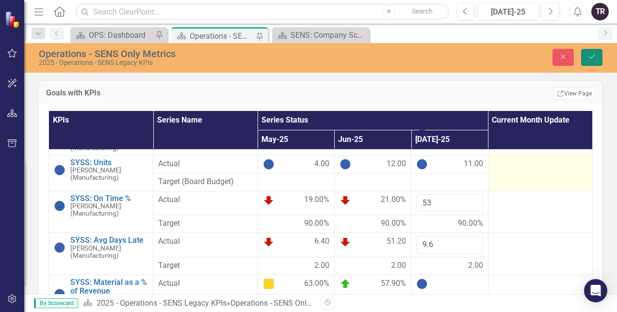
drag, startPoint x: 595, startPoint y: 55, endPoint x: 571, endPoint y: 170, distance: 117.1
click at [595, 55] on icon "Save" at bounding box center [592, 56] width 9 height 7
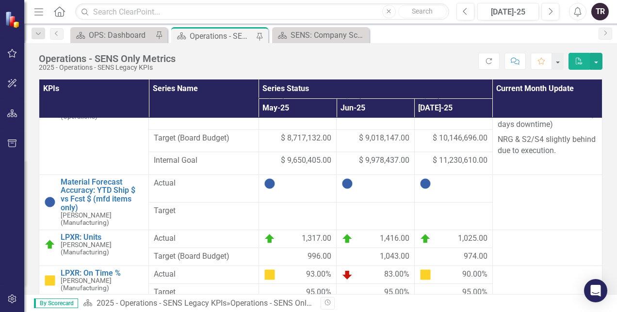
scroll to position [0, 0]
